Goal: Information Seeking & Learning: Compare options

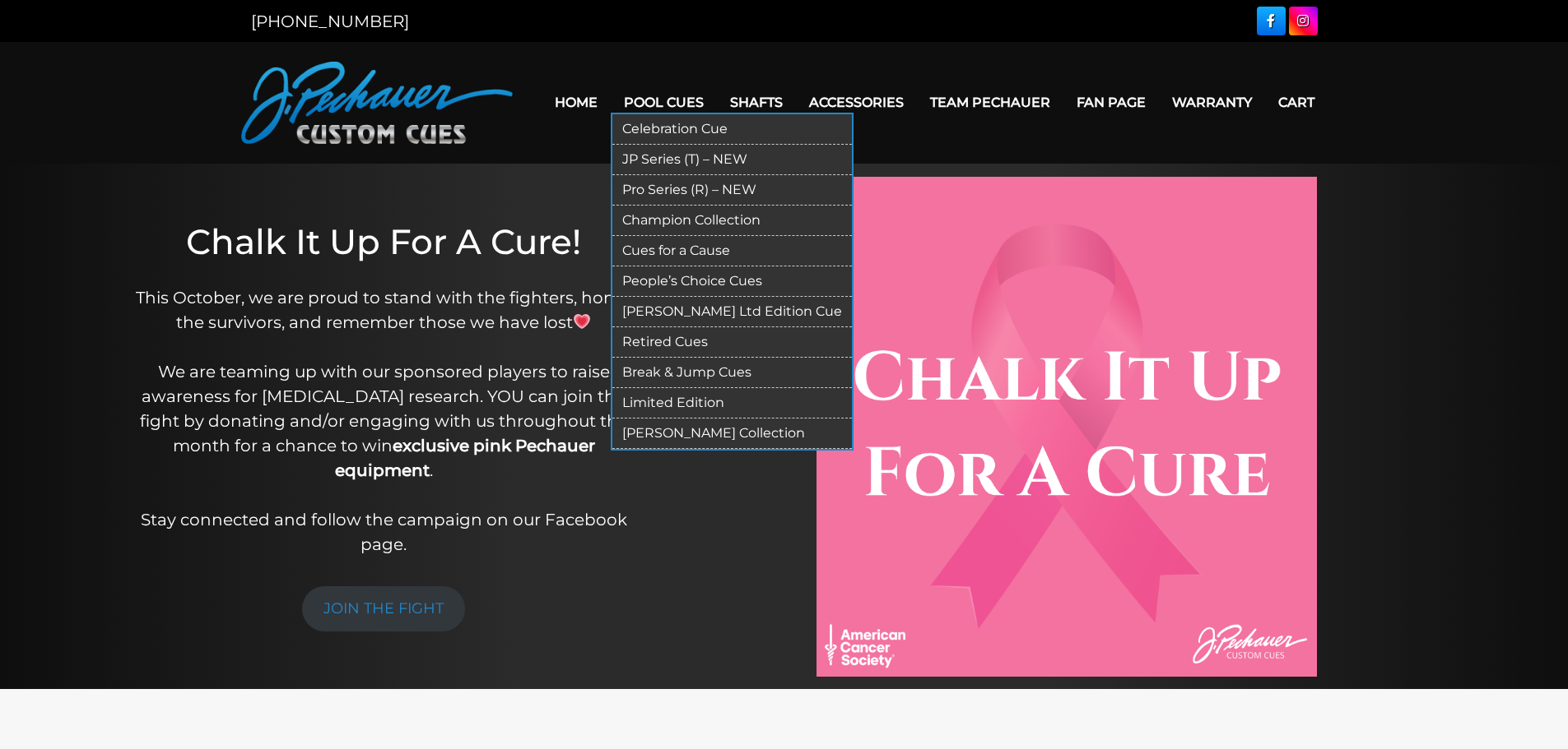
click at [667, 105] on link "Pool Cues" at bounding box center [663, 102] width 106 height 42
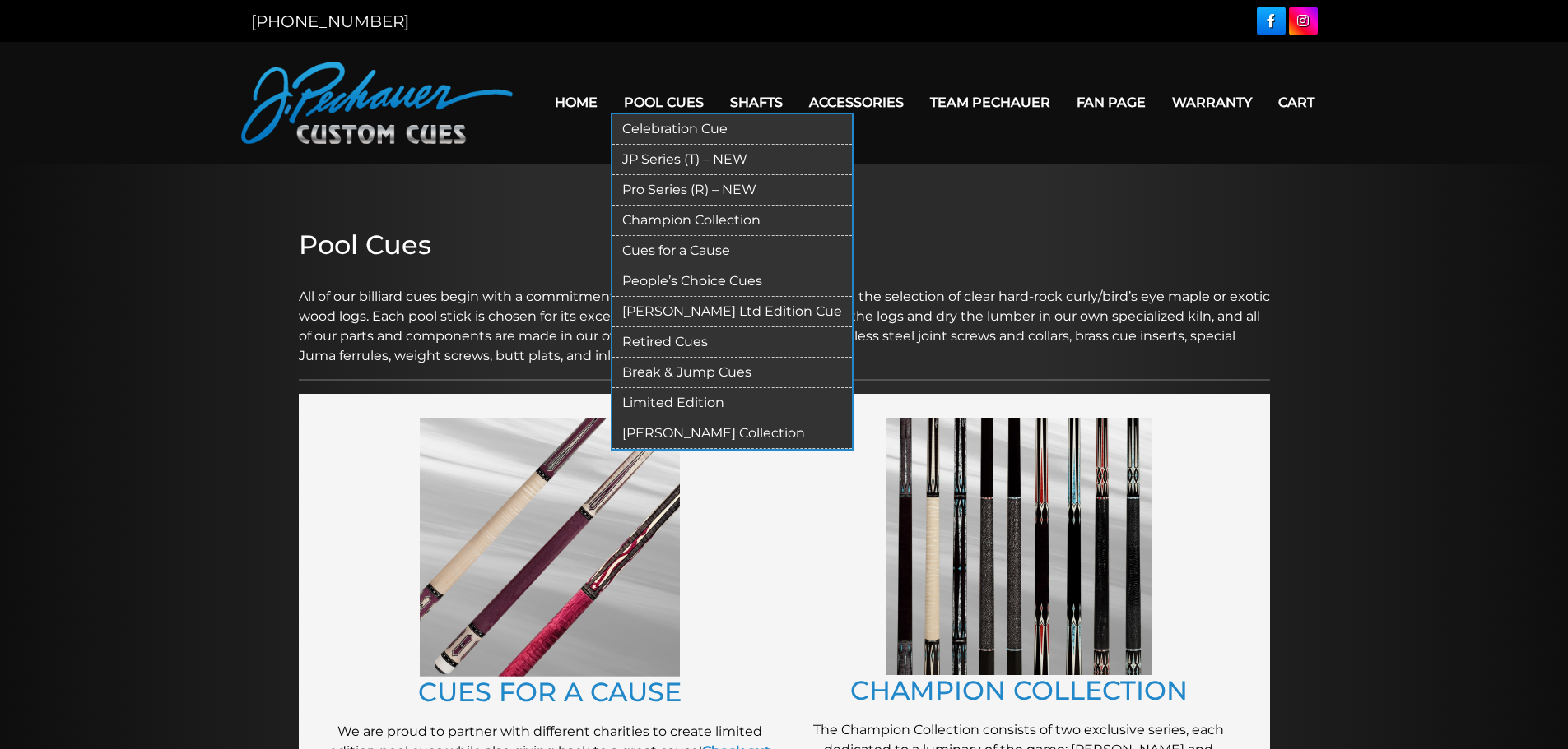
click at [687, 188] on link "Pro Series (R) – NEW" at bounding box center [732, 189] width 239 height 30
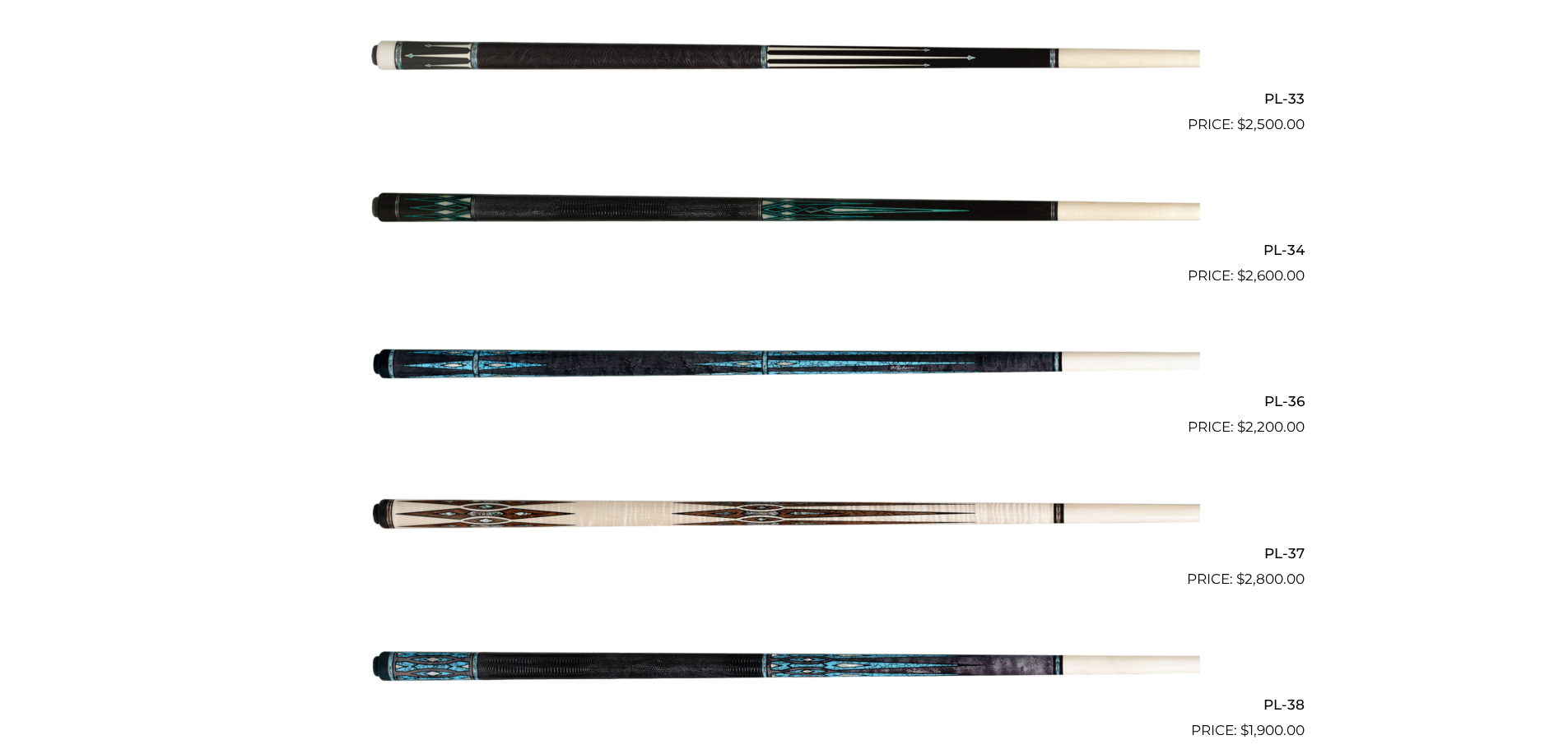
scroll to position [4181, 0]
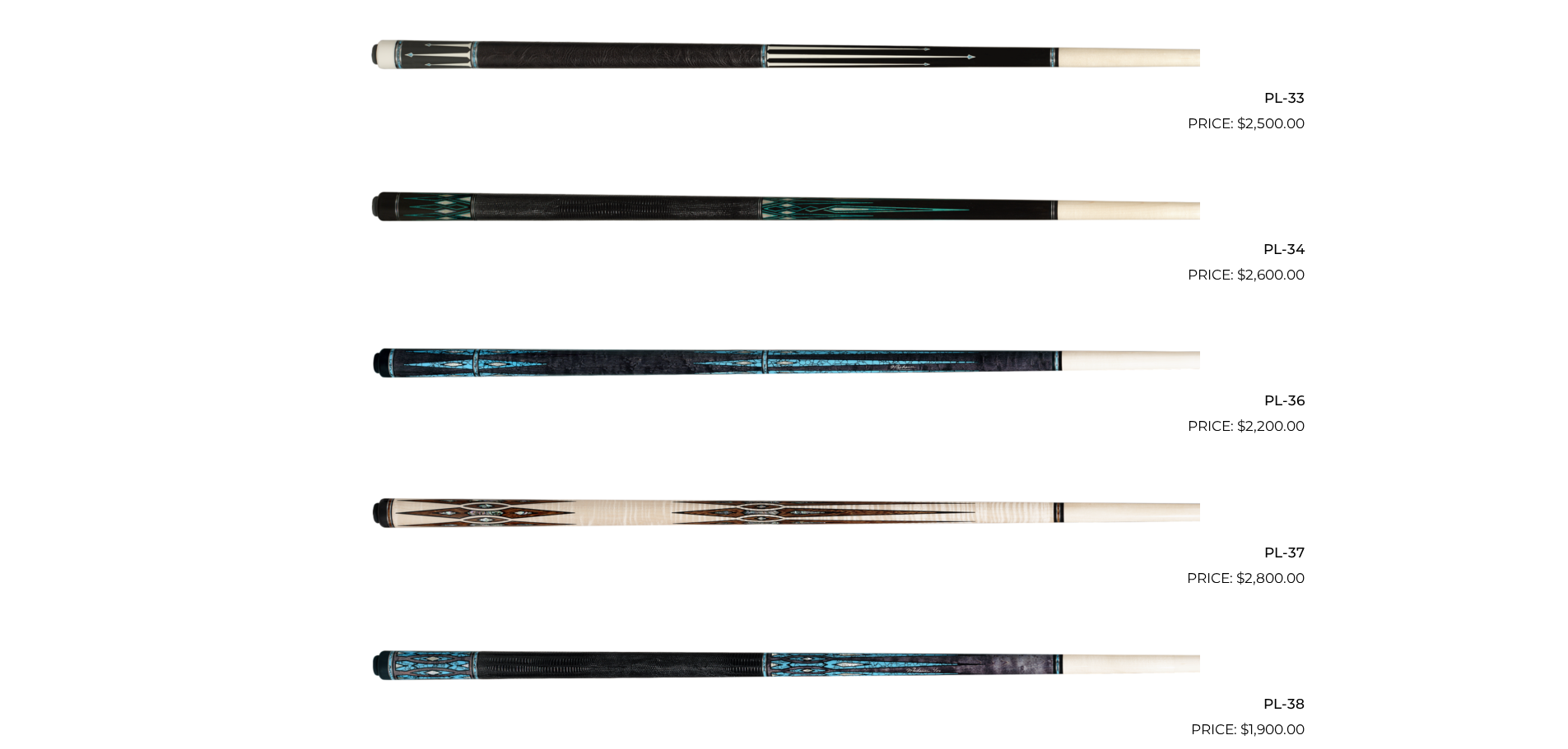
click at [773, 510] on img at bounding box center [784, 513] width 831 height 138
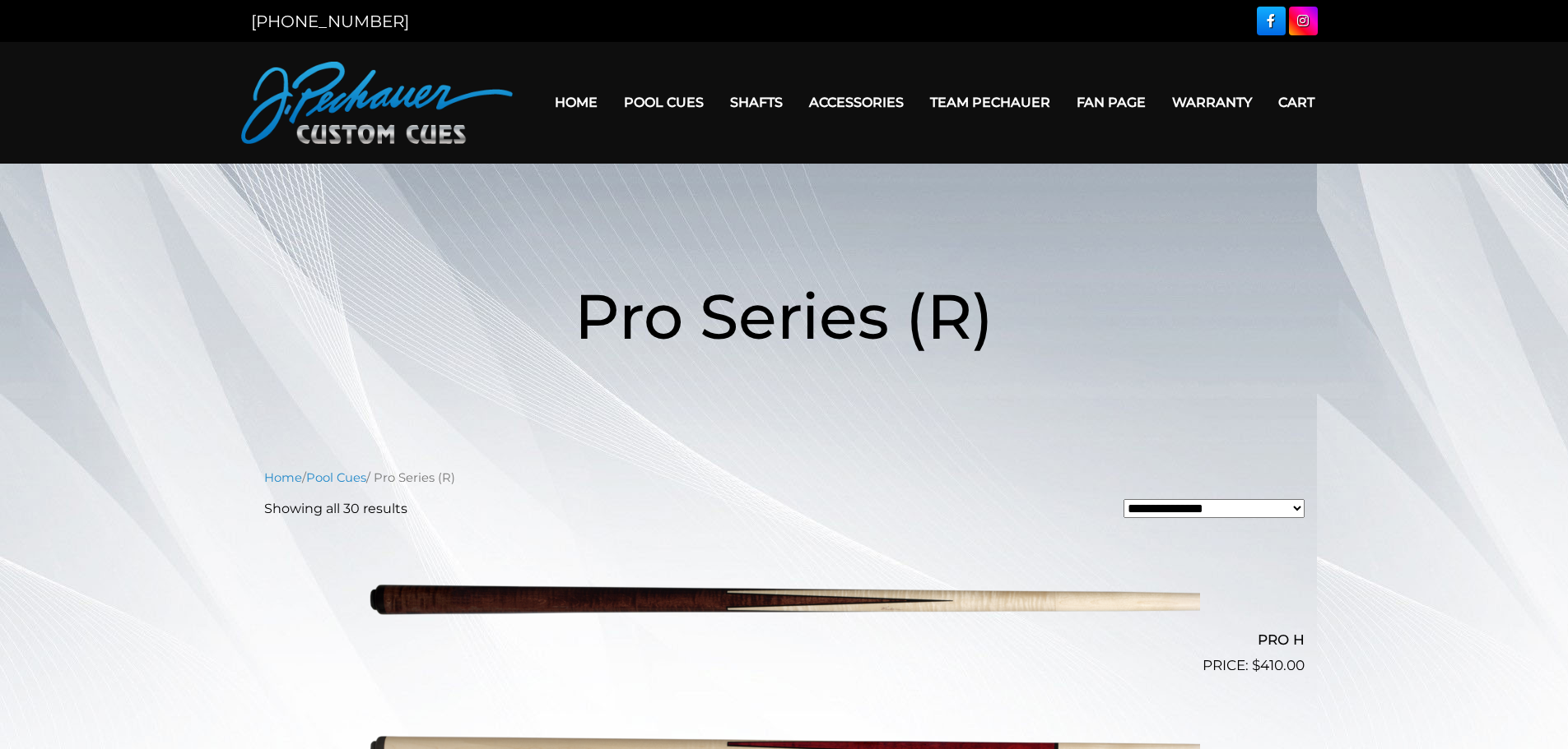
scroll to position [4181, 0]
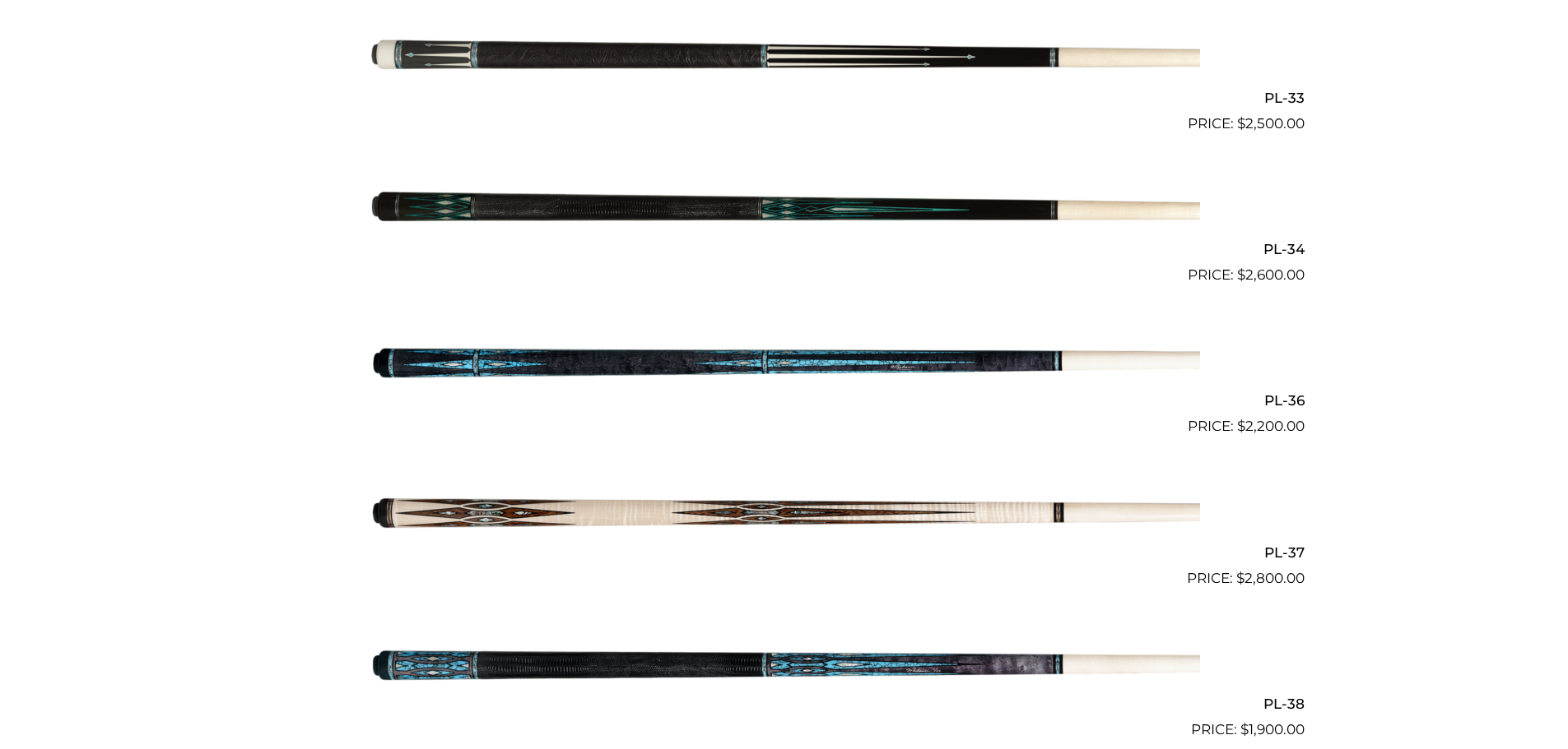
click at [834, 359] on img at bounding box center [784, 361] width 831 height 138
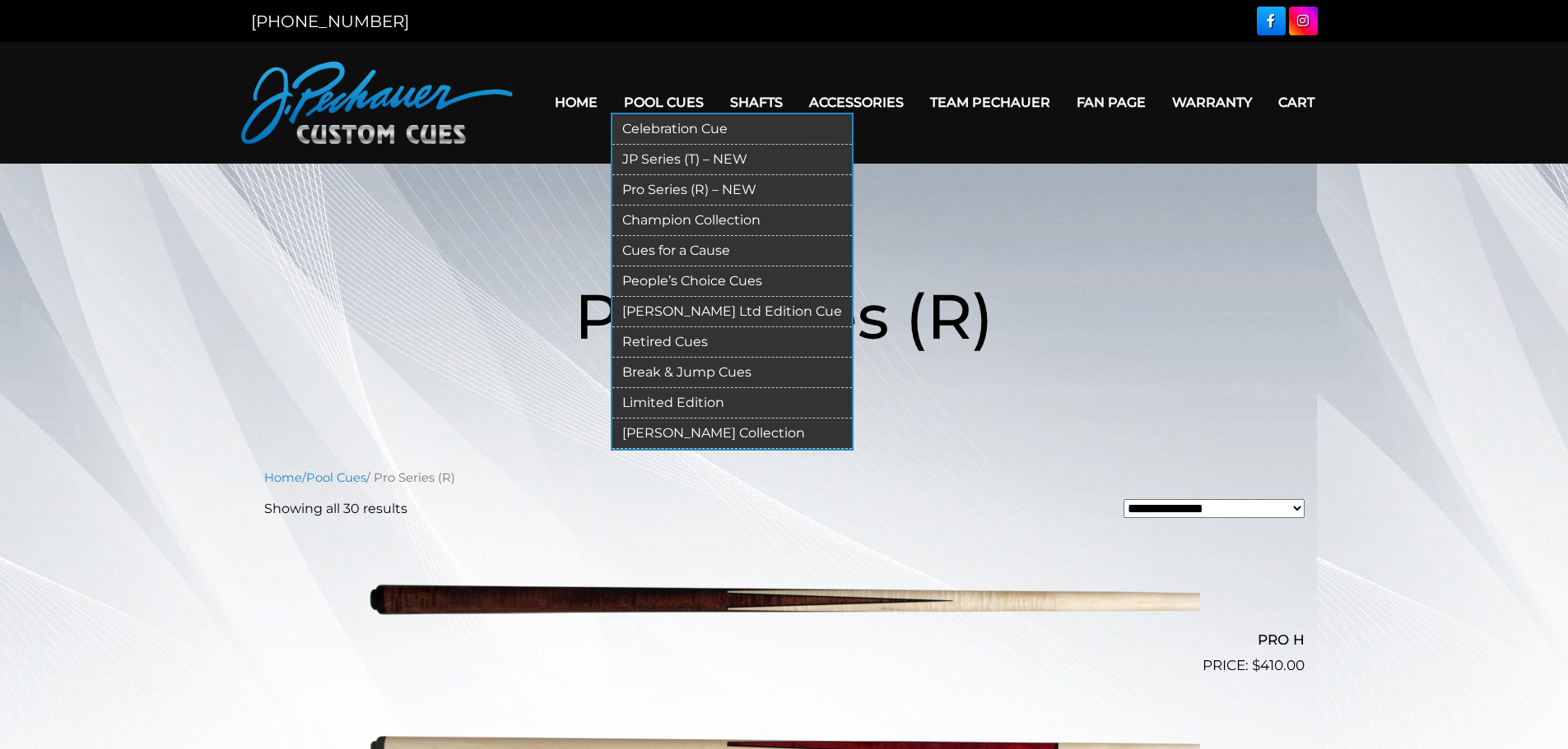
click at [699, 369] on link "Break & Jump Cues" at bounding box center [732, 372] width 239 height 30
